Goal: Information Seeking & Learning: Check status

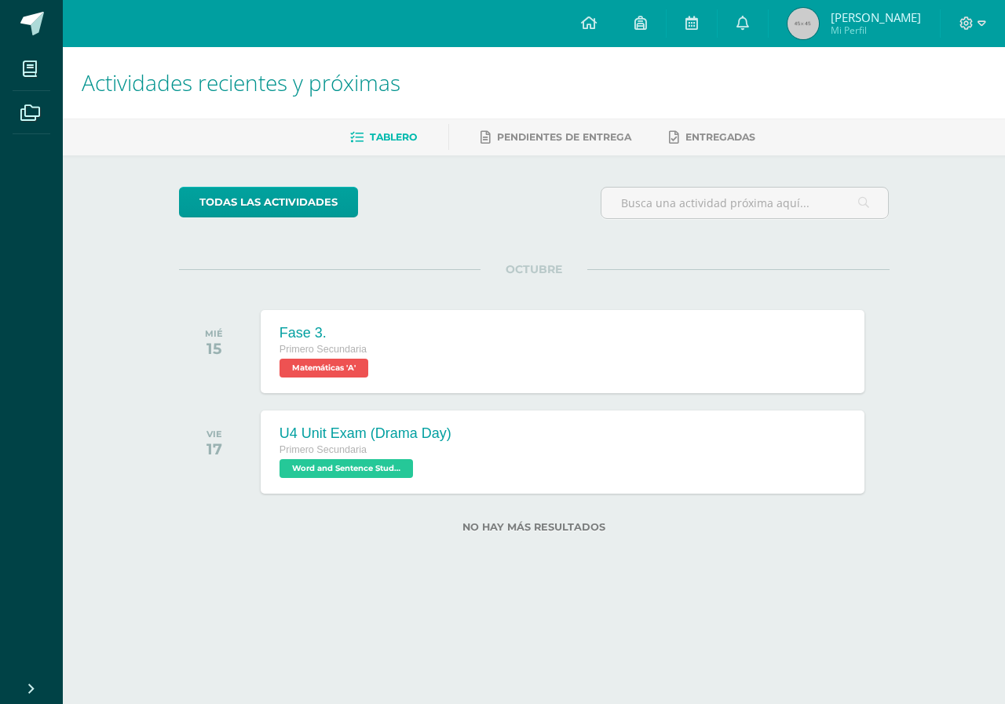
click at [865, 25] on span "Mi Perfil" at bounding box center [875, 30] width 90 height 13
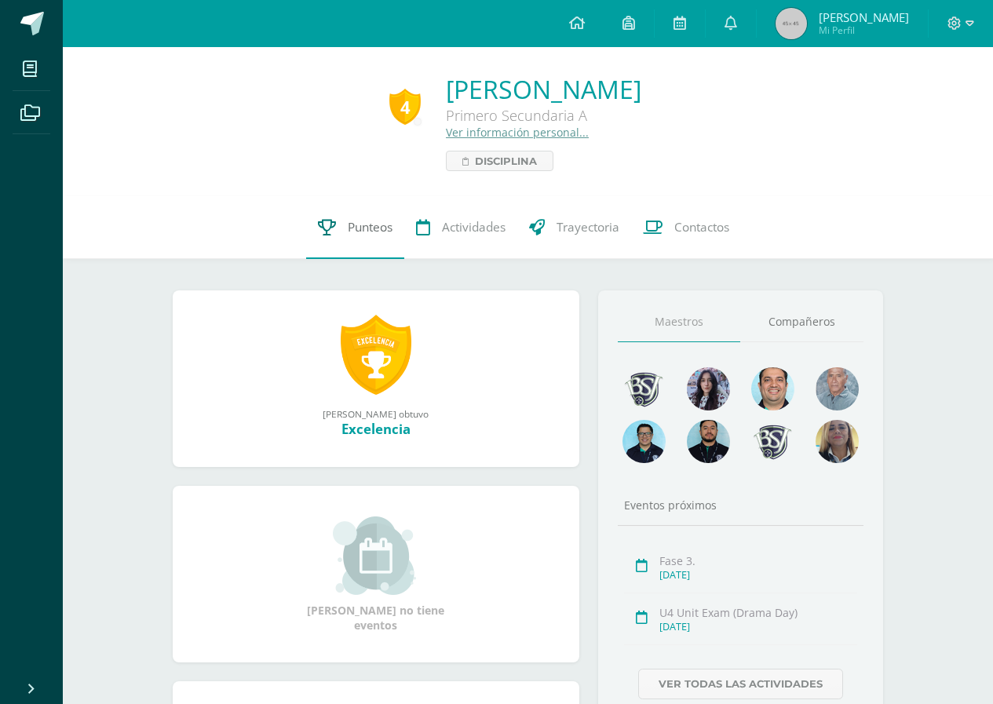
click at [324, 214] on link "Punteos" at bounding box center [355, 227] width 98 height 63
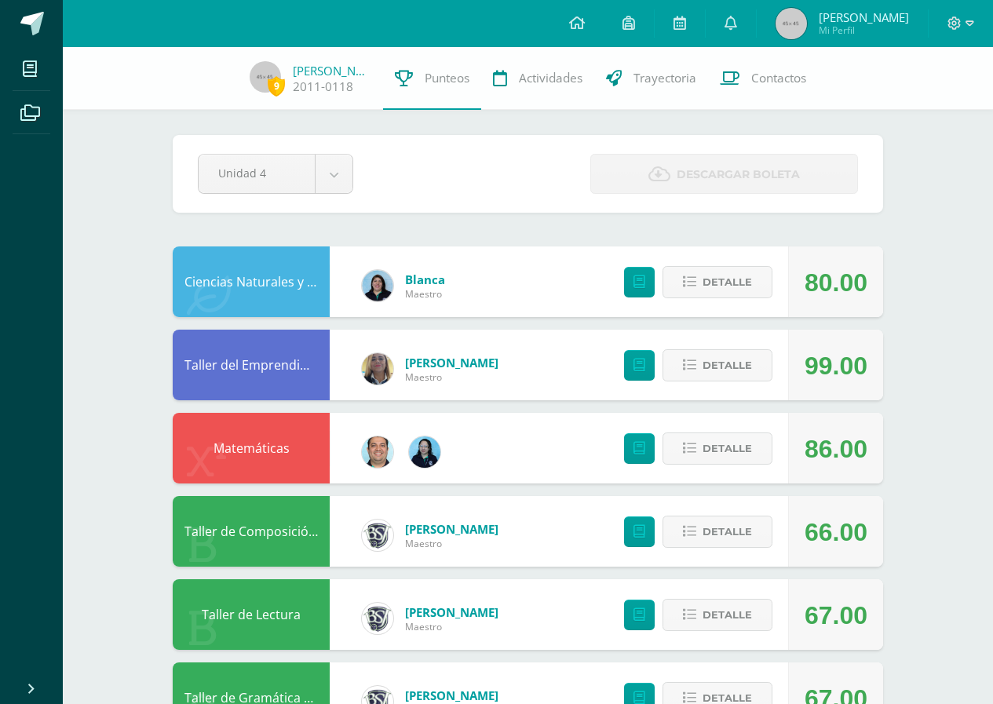
drag, startPoint x: 1004, startPoint y: 170, endPoint x: 1004, endPoint y: 142, distance: 27.5
click at [993, 142] on html "Mis cursos Archivos Cerrar panel Ciencias Naturales y Lab Primero Secundaria "A…" at bounding box center [496, 715] width 993 height 1430
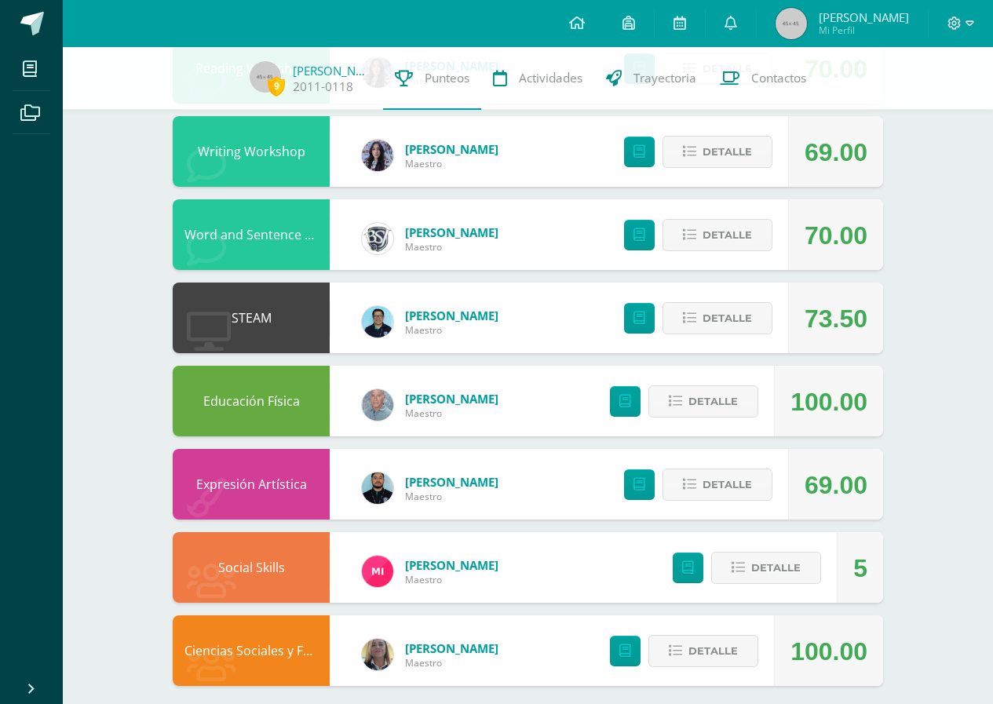
scroll to position [726, 0]
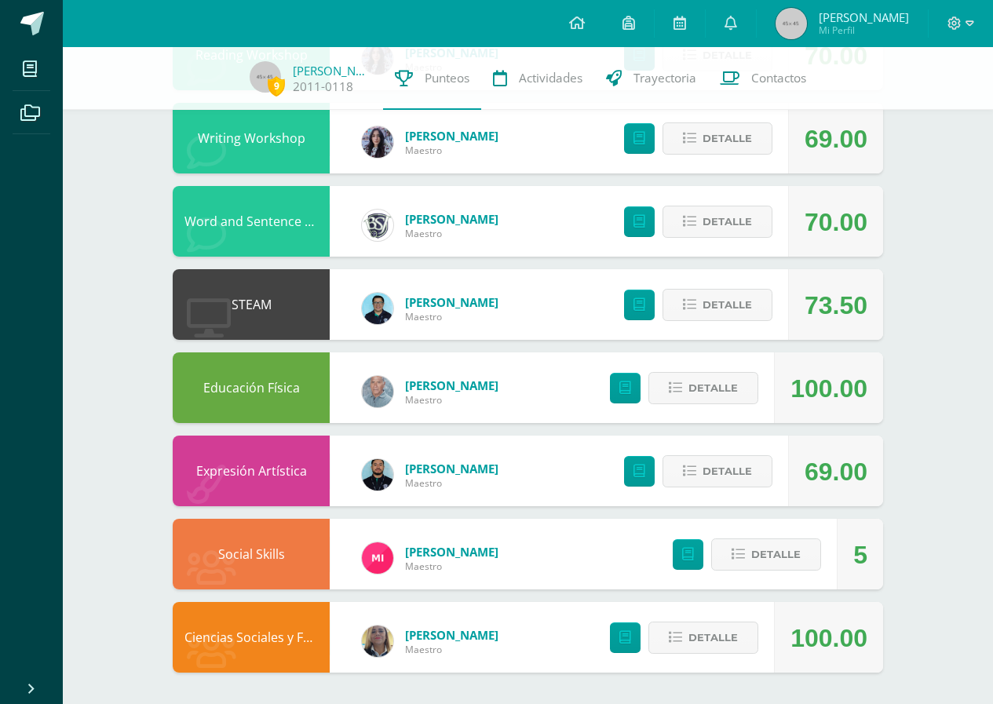
click at [933, 440] on div "9 Fátima Dubón 2011-0118 Punteos Actividades Trayectoria Contactos Pendiente Un…" at bounding box center [528, 12] width 930 height 1383
click at [749, 308] on span "Detalle" at bounding box center [727, 304] width 49 height 29
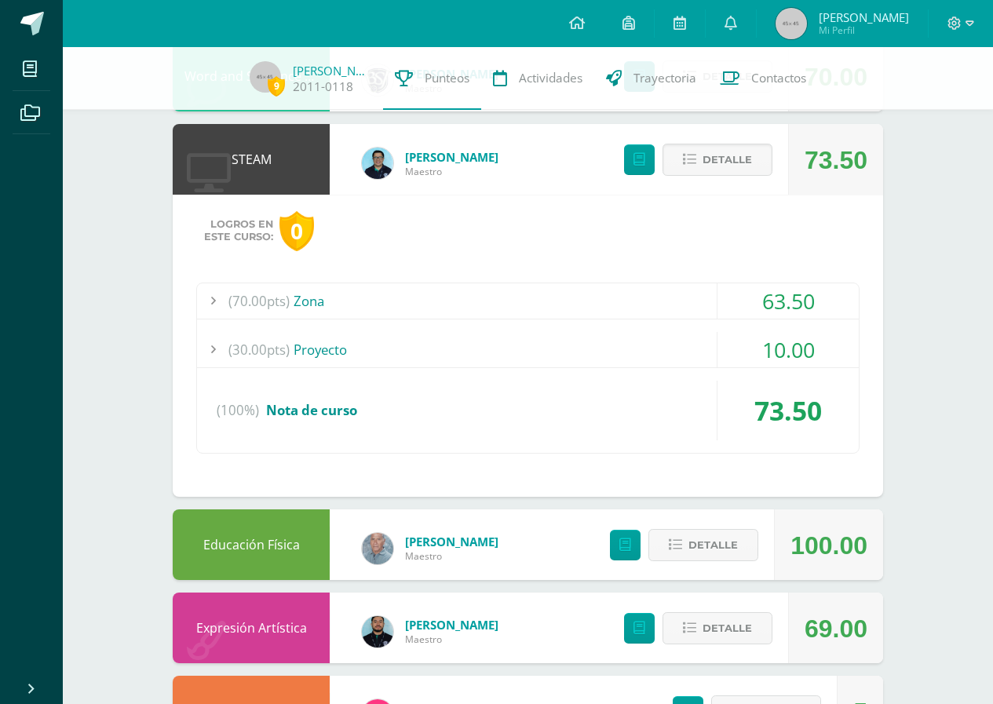
scroll to position [714, 0]
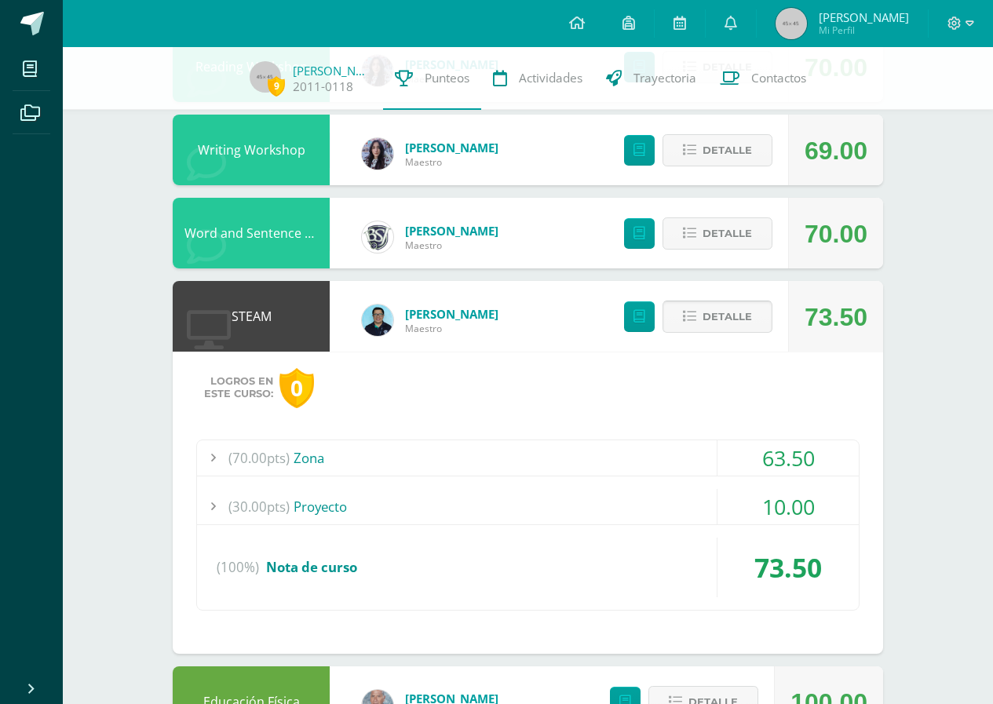
click at [717, 329] on span "Detalle" at bounding box center [727, 316] width 49 height 29
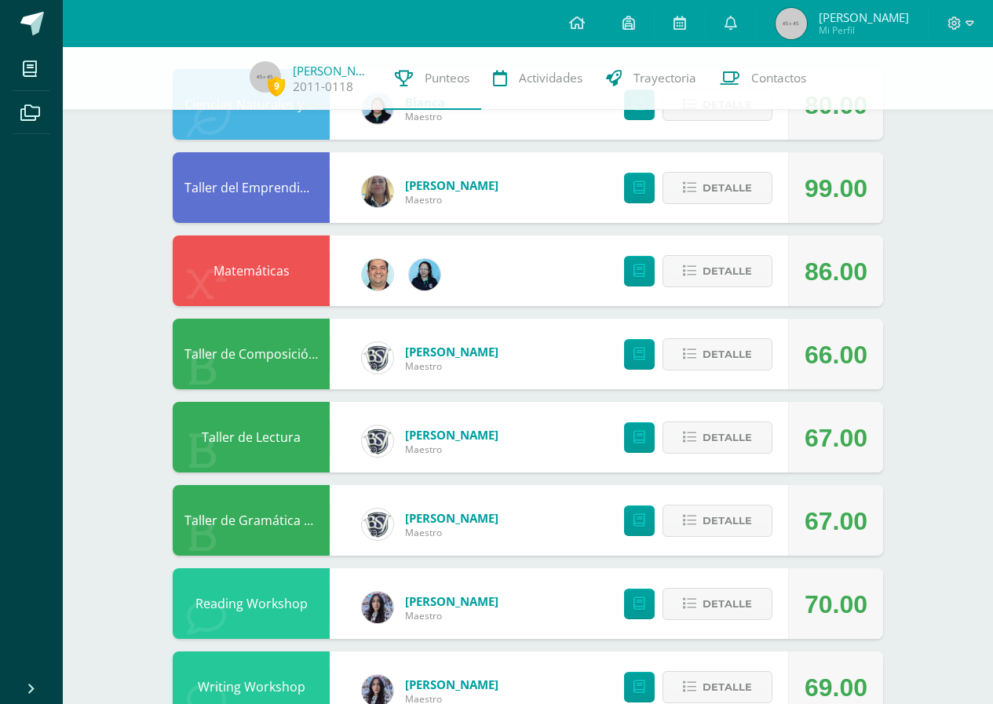
scroll to position [86, 0]
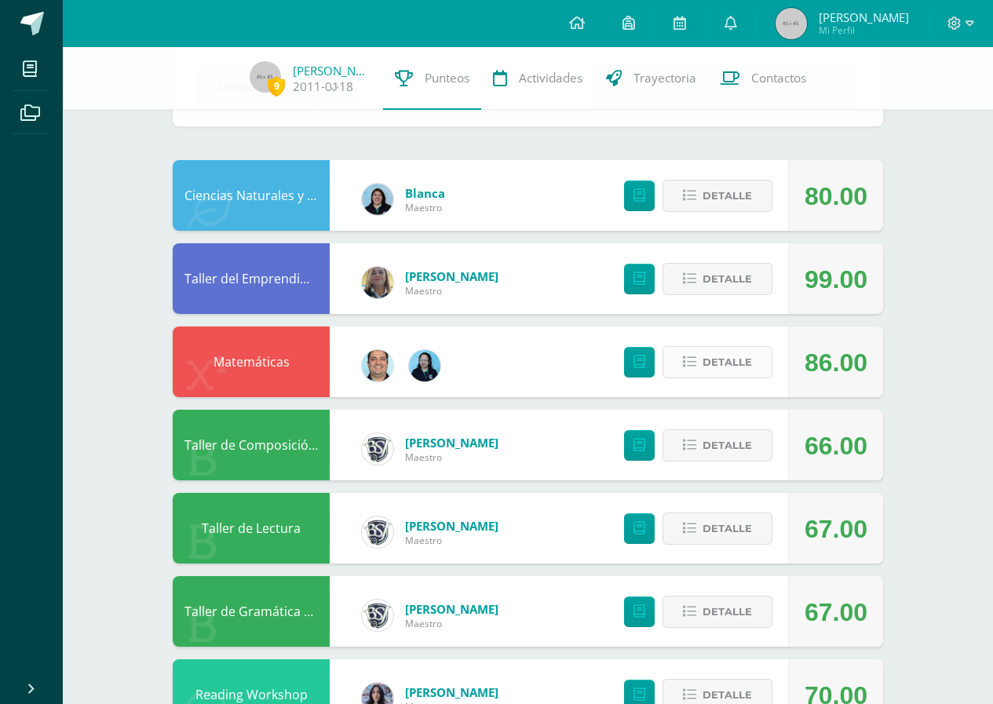
click at [746, 367] on span "Detalle" at bounding box center [727, 362] width 49 height 29
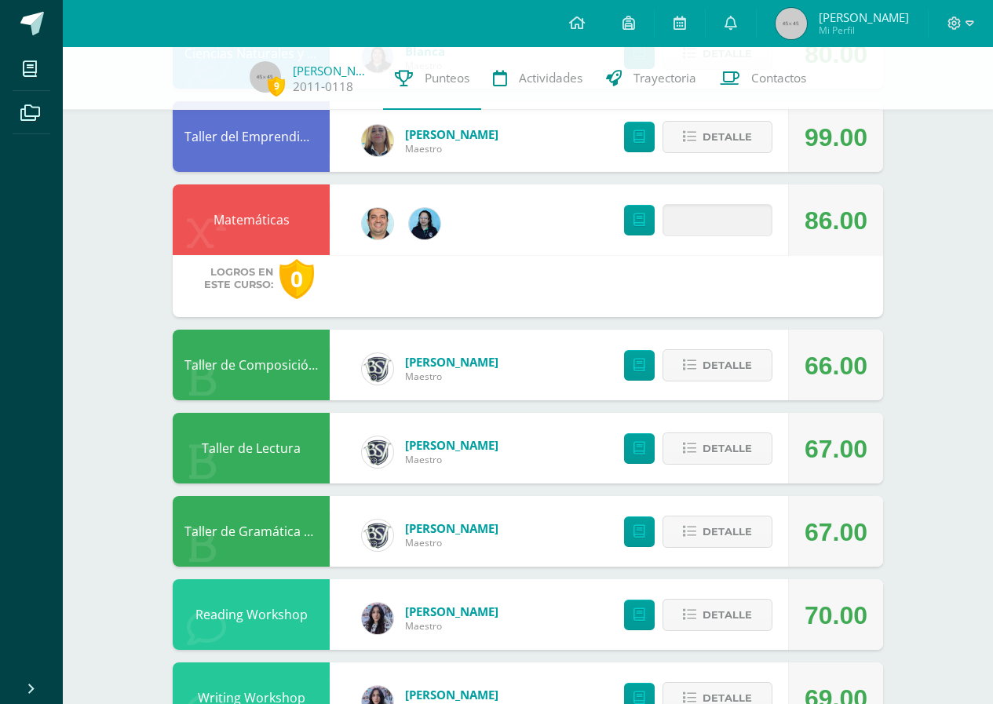
scroll to position [243, 0]
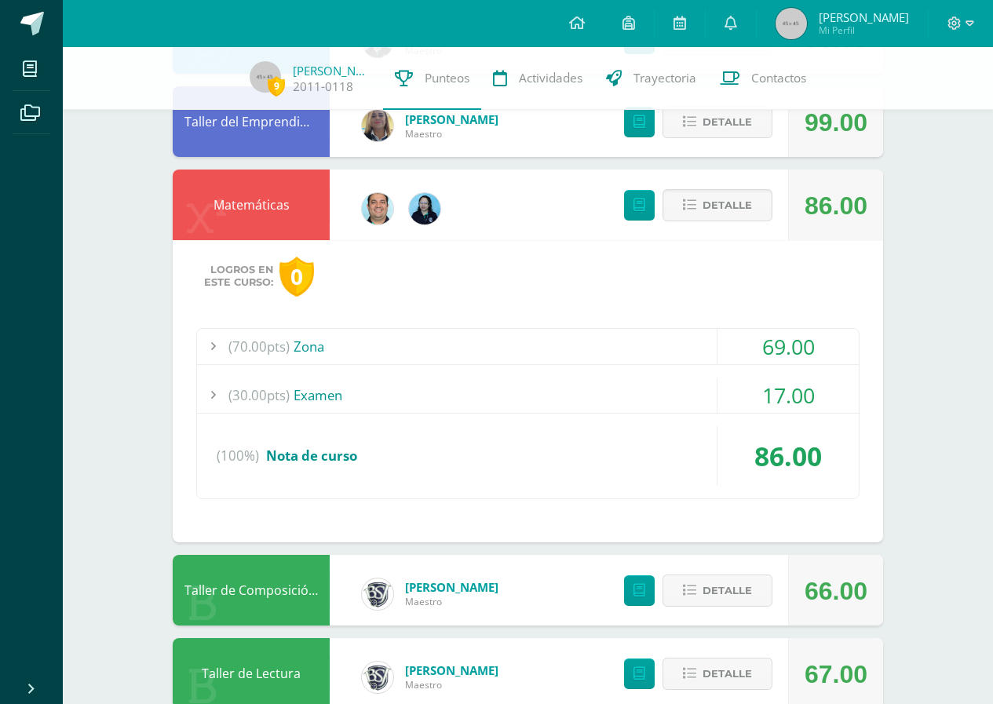
click at [593, 342] on div "(70.00pts) Zona" at bounding box center [528, 346] width 662 height 35
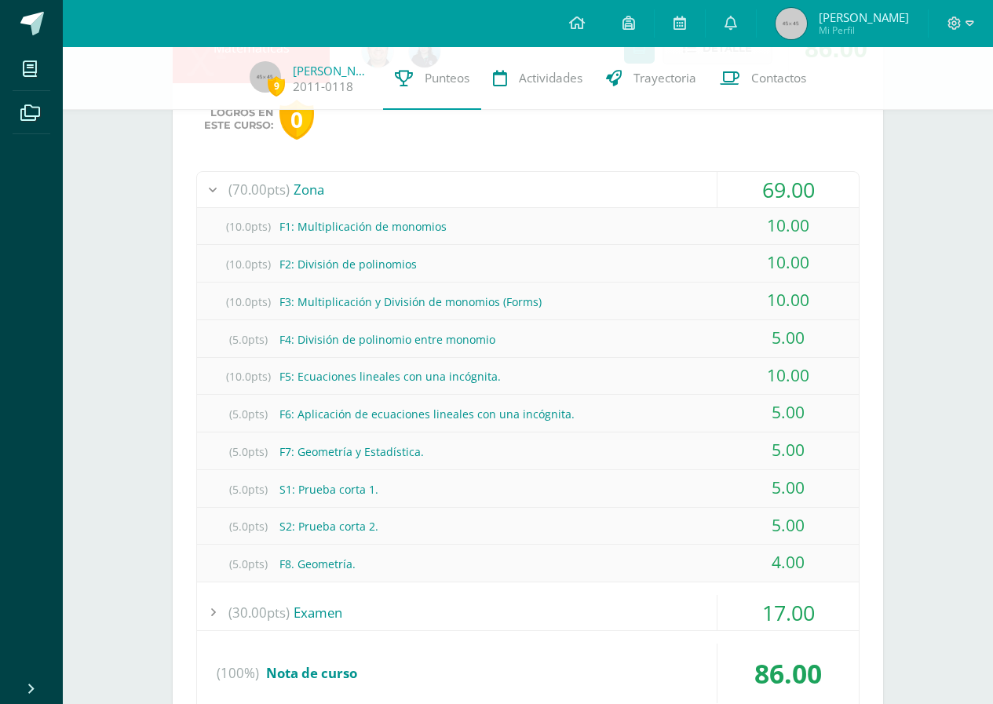
scroll to position [479, 0]
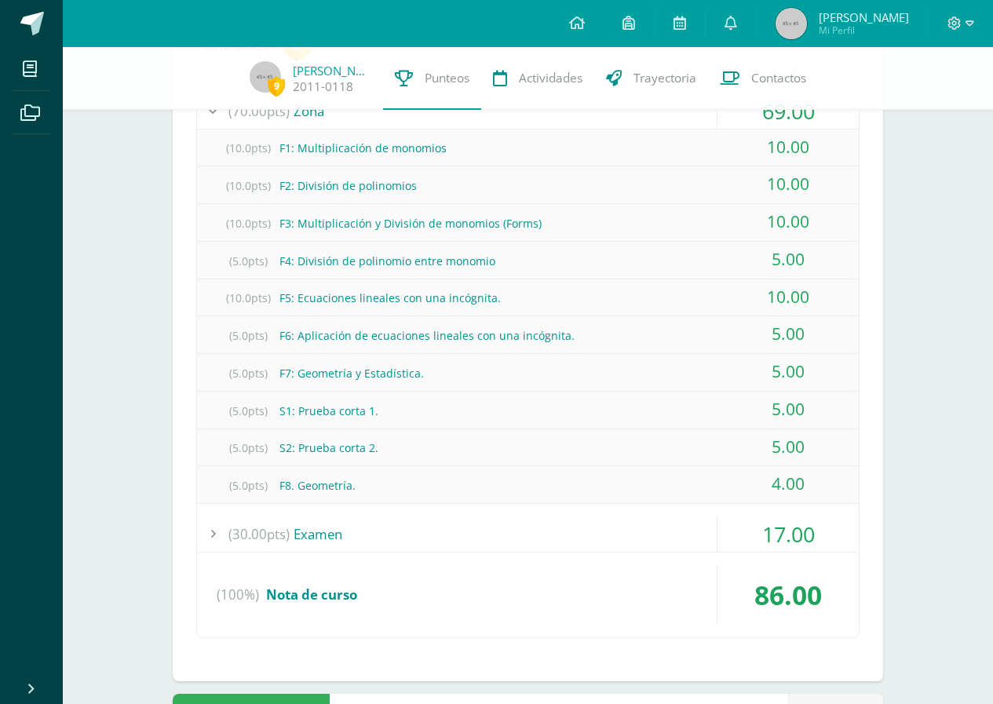
click at [595, 524] on div "(30.00pts) Examen" at bounding box center [528, 534] width 662 height 35
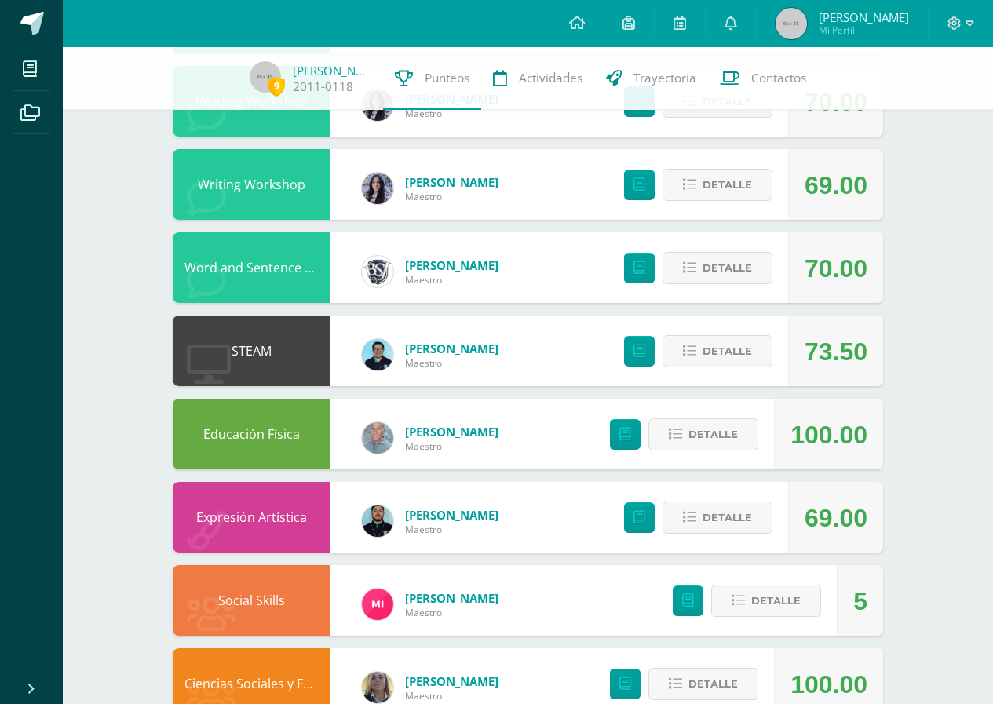
scroll to position [1141, 0]
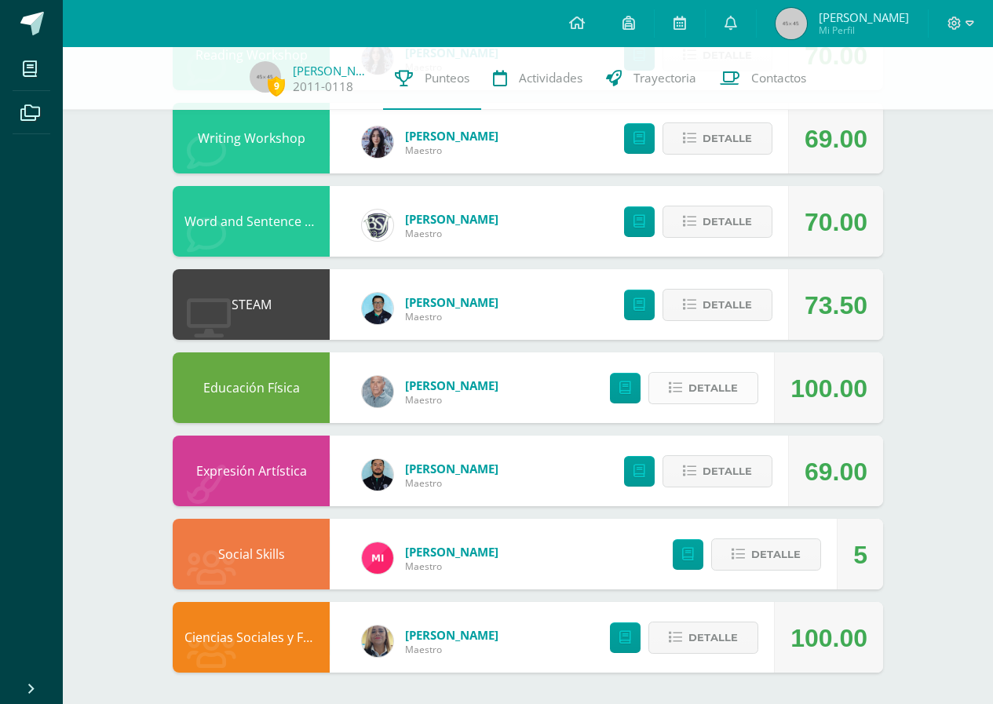
click at [701, 392] on span "Detalle" at bounding box center [712, 388] width 49 height 29
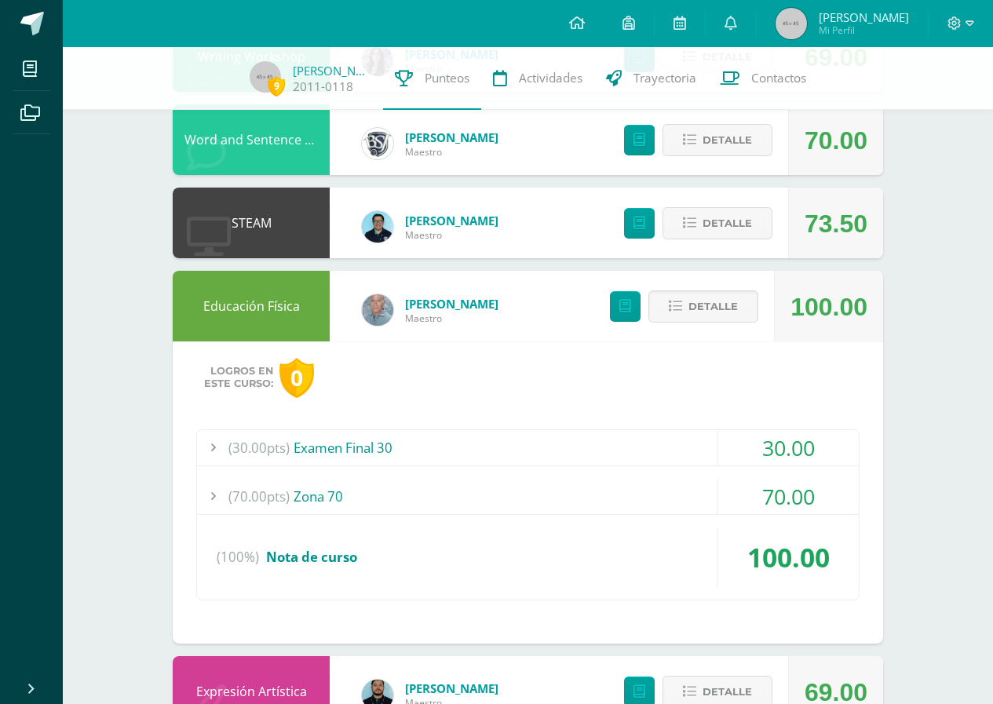
scroll to position [1376, 0]
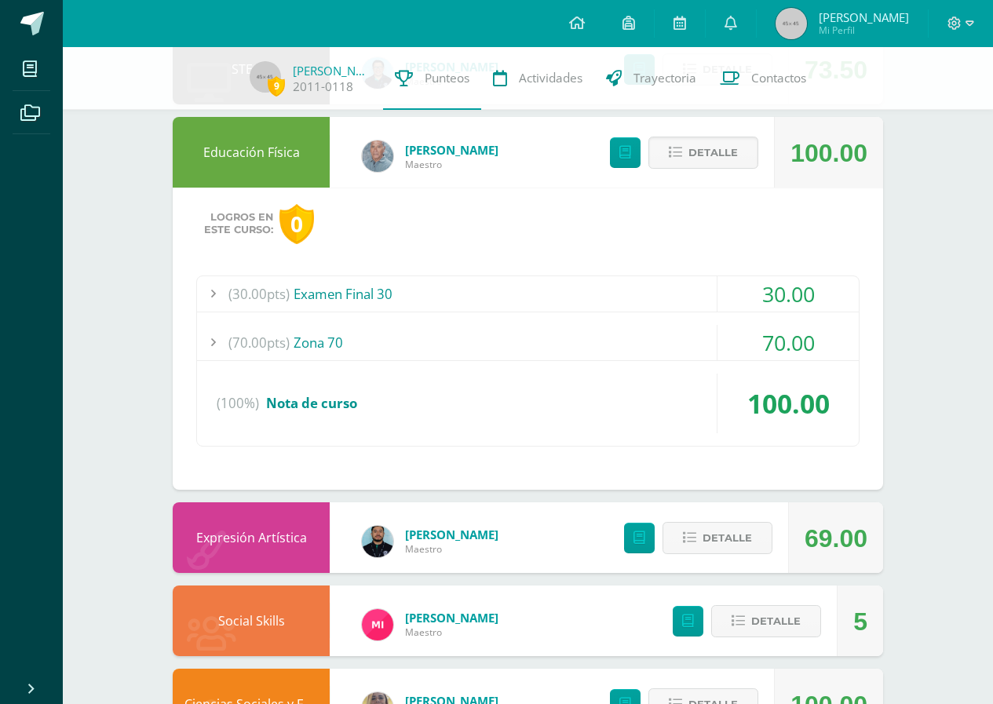
click at [376, 328] on div "(70.00pts) Zona 70" at bounding box center [528, 342] width 662 height 35
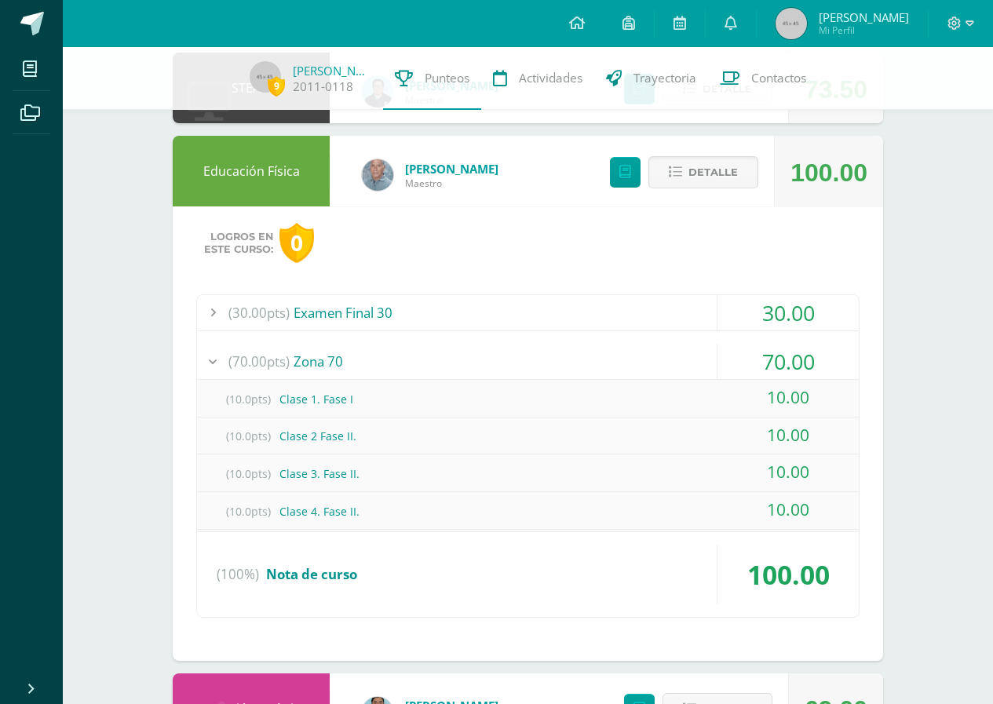
scroll to position [1263, 0]
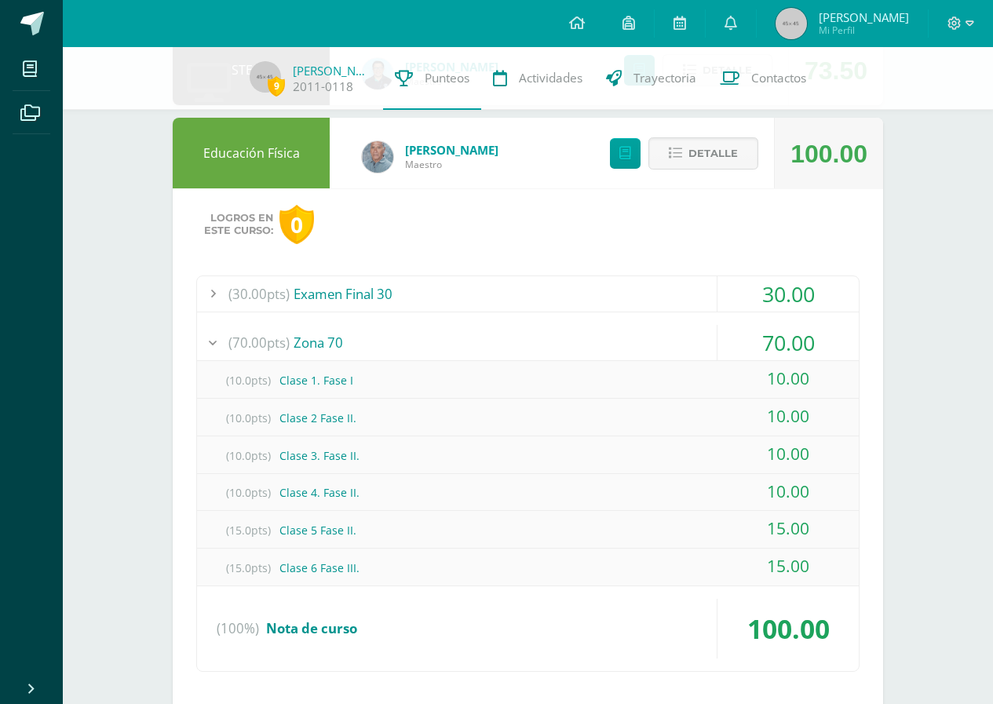
click at [381, 272] on div "Logros en este curso: 0 (30.00pts) Examen Final 30 30.00 (5.0pts) Fase 2: Imple…" at bounding box center [528, 451] width 710 height 527
click at [391, 275] on div "Logros en este curso: 0 (30.00pts) Examen Final 30 30.00 (5.0pts) Fase 2: Imple…" at bounding box center [528, 451] width 710 height 527
click at [404, 284] on div "(30.00pts) Examen Final 30" at bounding box center [528, 293] width 662 height 35
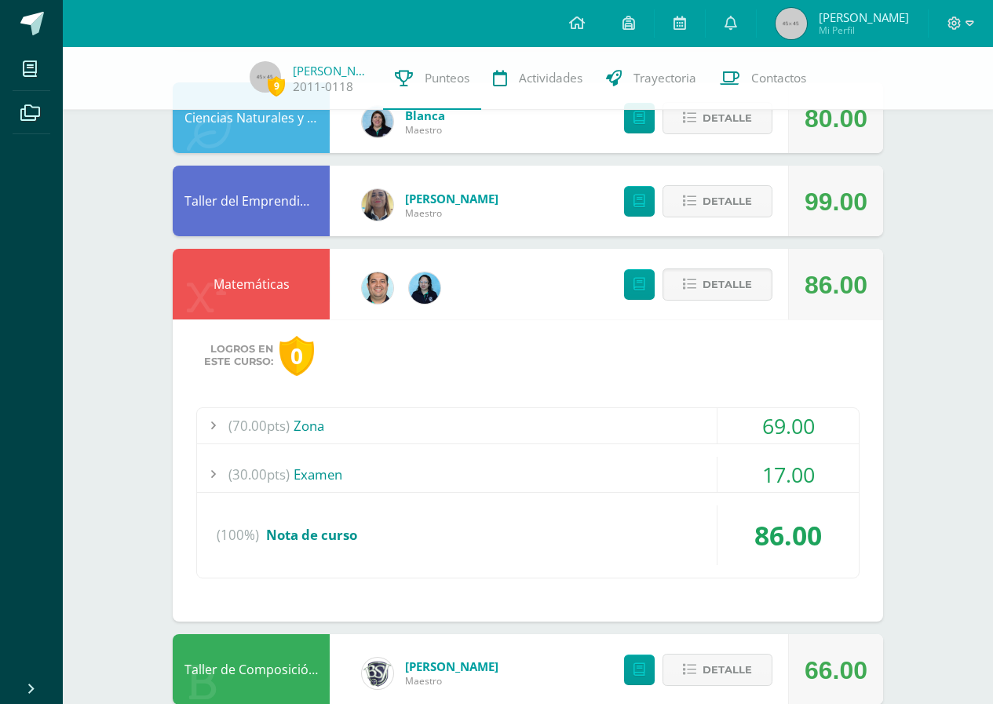
scroll to position [0, 0]
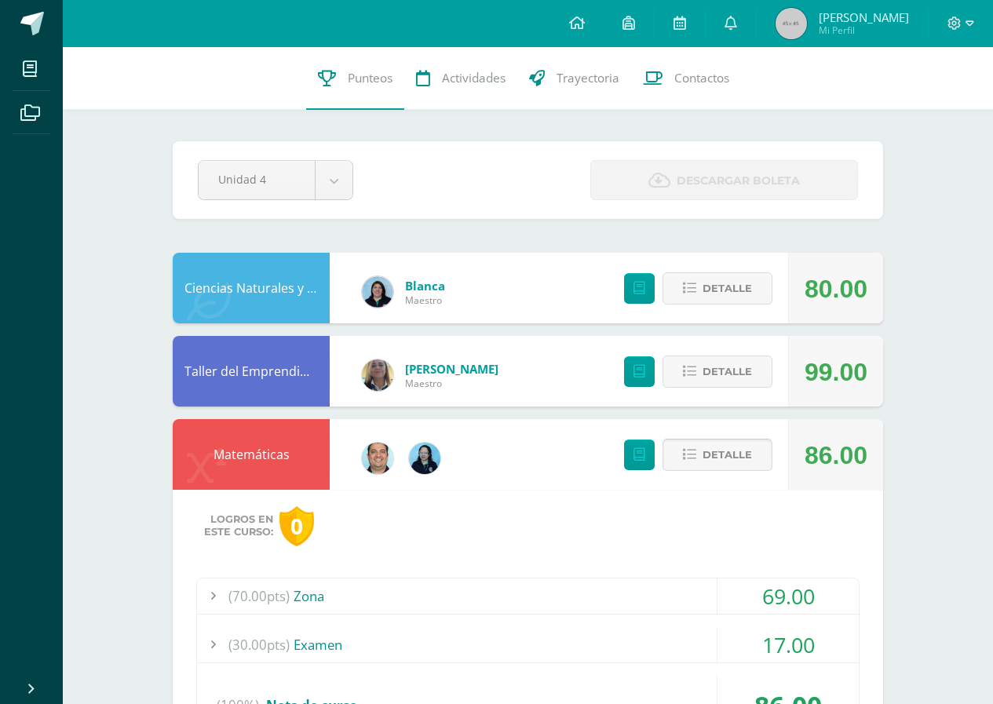
click at [733, 462] on span "Detalle" at bounding box center [727, 454] width 49 height 29
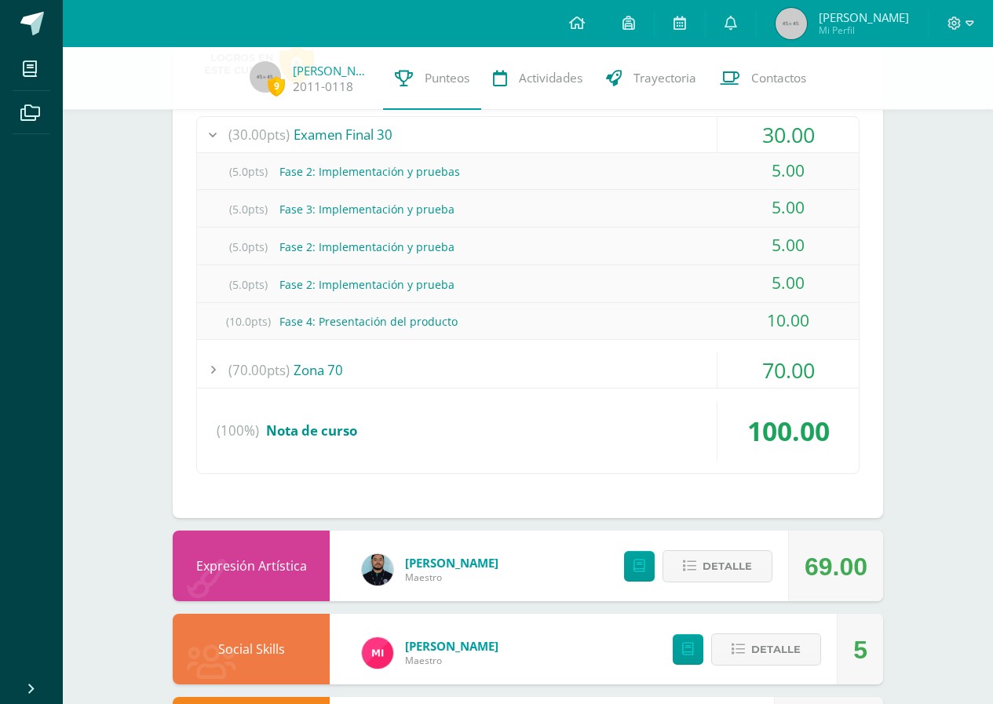
scroll to position [1216, 0]
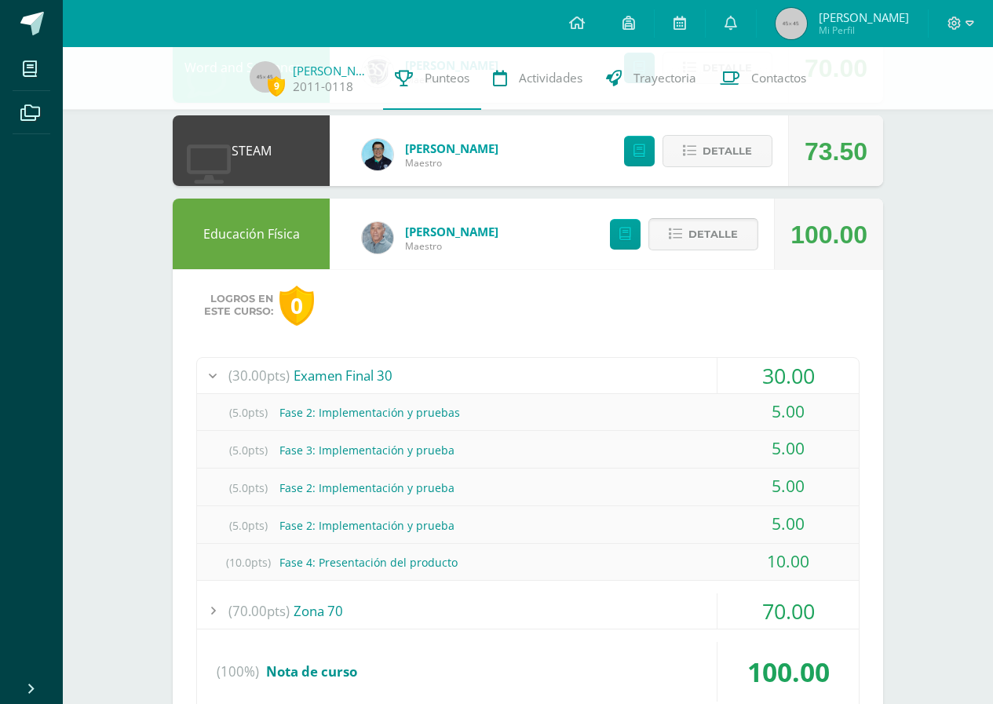
click at [658, 248] on button "Detalle" at bounding box center [703, 234] width 110 height 32
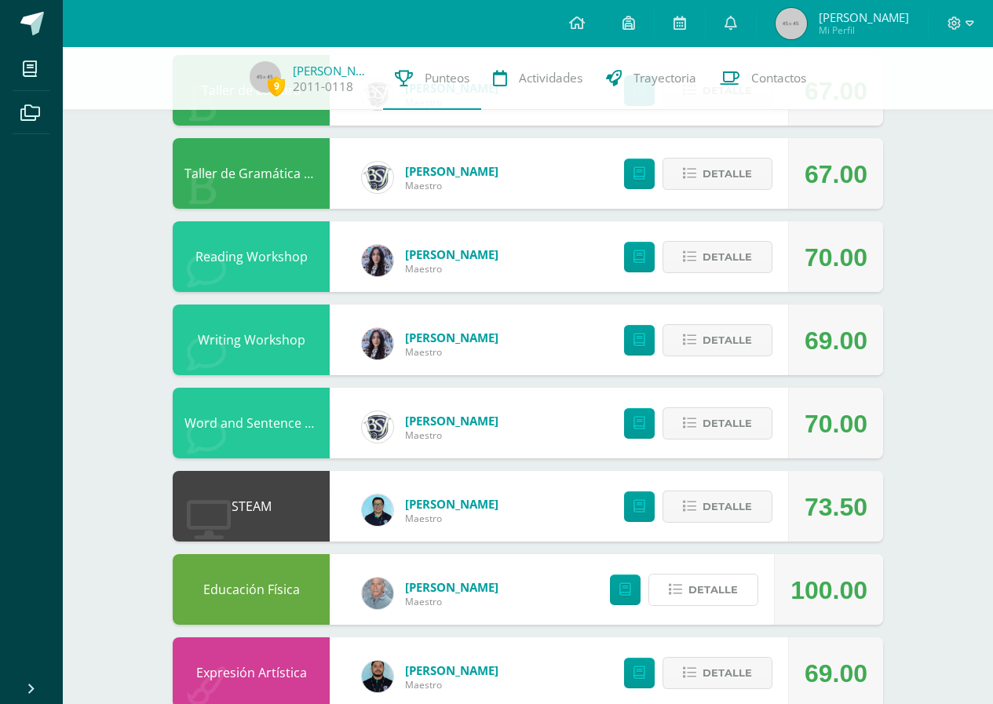
scroll to position [334, 0]
